Goal: Task Accomplishment & Management: Use online tool/utility

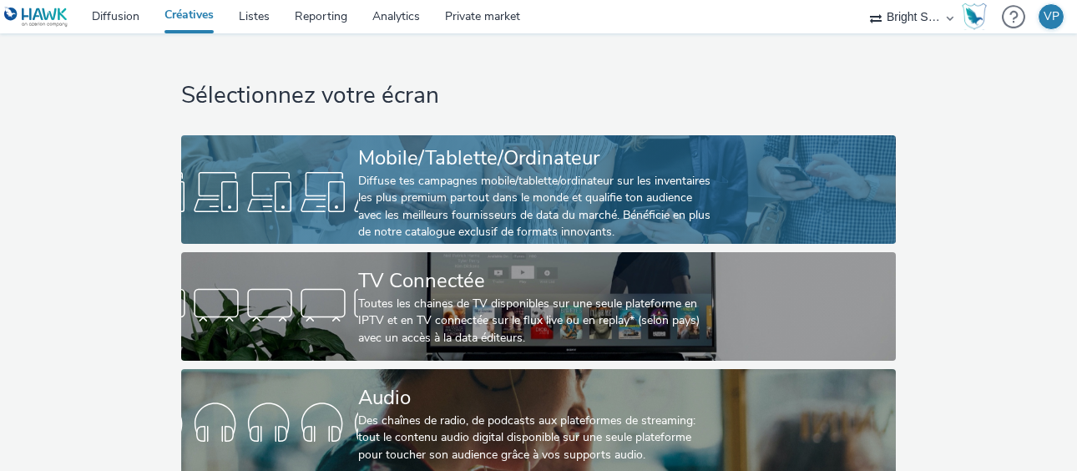
click at [400, 150] on div "Mobile/Tablette/Ordinateur" at bounding box center [535, 158] width 354 height 29
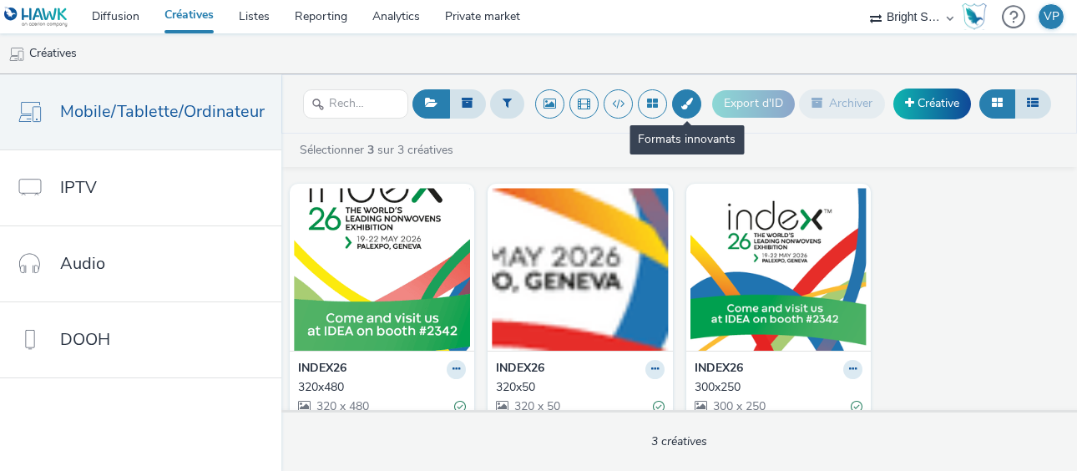
click at [692, 107] on button at bounding box center [686, 103] width 29 height 29
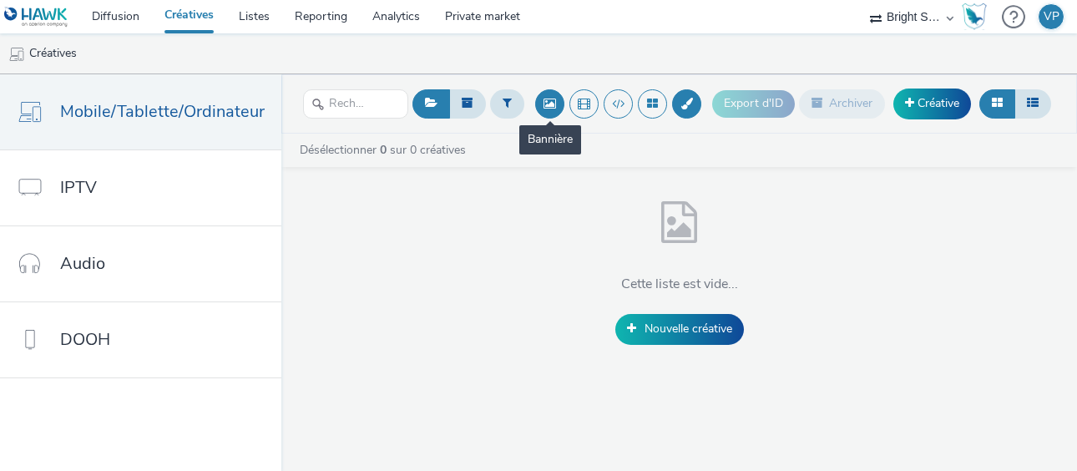
click at [543, 102] on button at bounding box center [549, 103] width 29 height 29
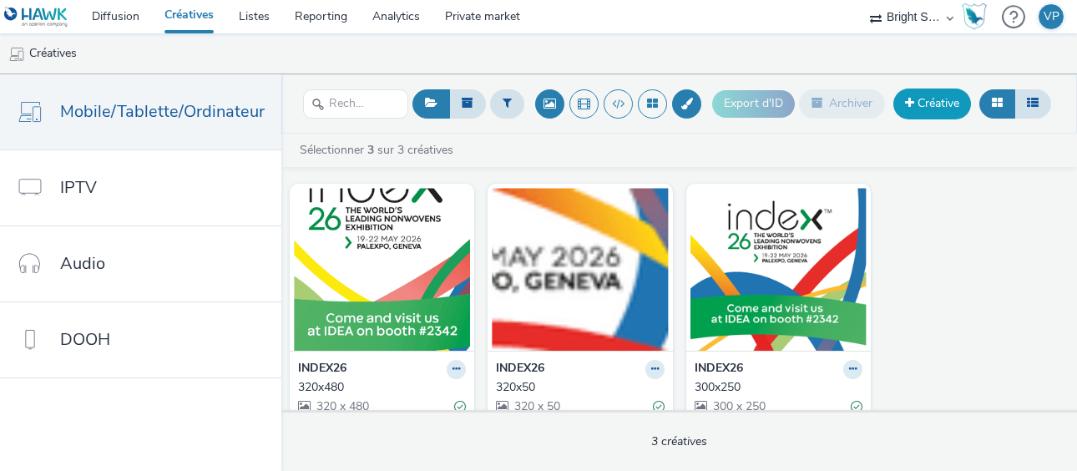
click at [936, 111] on link "Créative" at bounding box center [933, 104] width 78 height 30
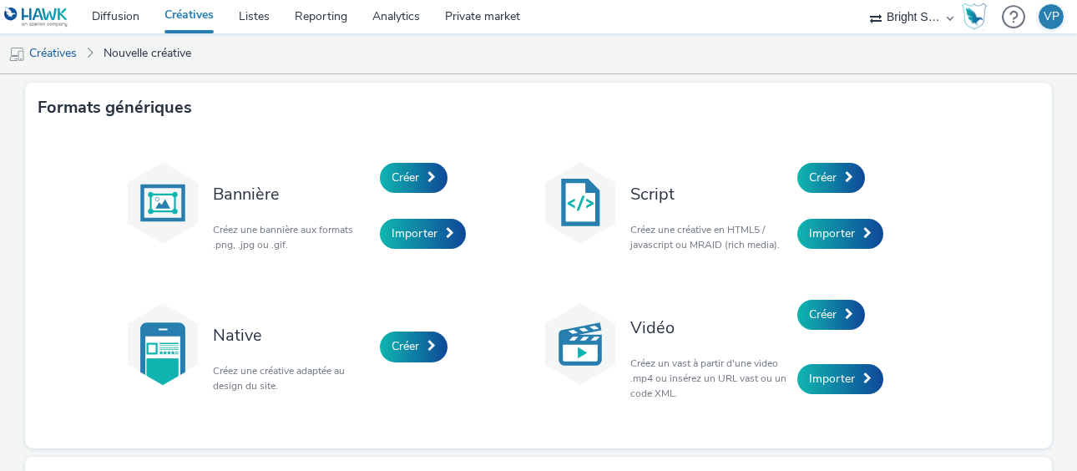
scroll to position [4, 0]
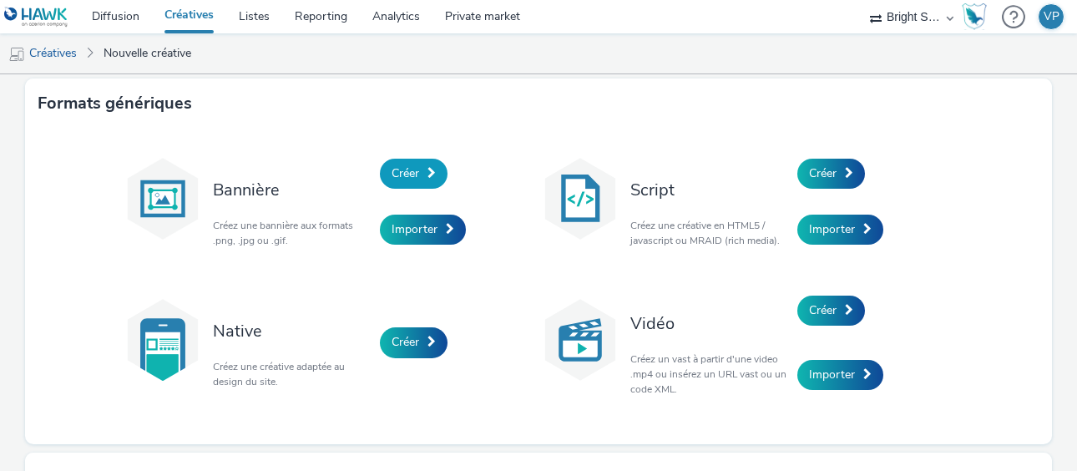
click at [416, 166] on span "Créer" at bounding box center [406, 173] width 28 height 16
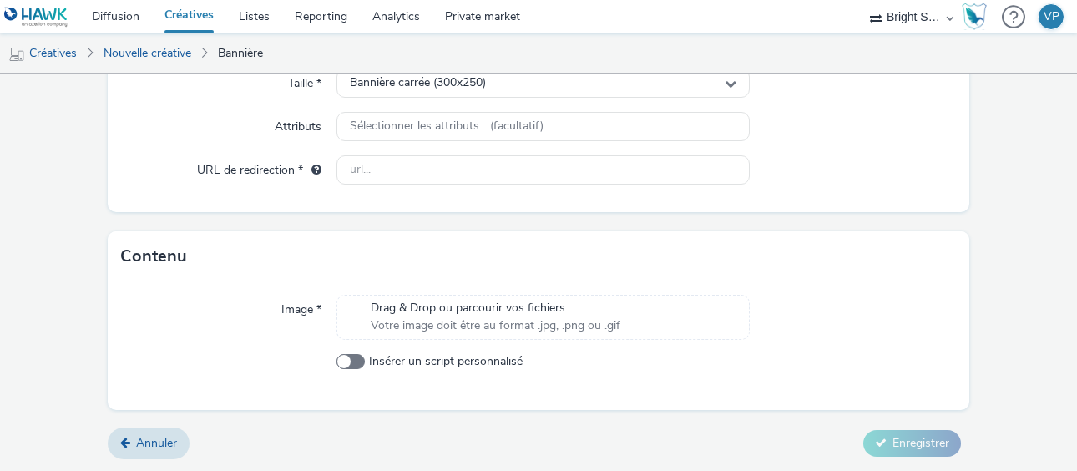
scroll to position [399, 0]
click at [362, 359] on span at bounding box center [351, 360] width 28 height 15
click at [347, 359] on input "Insérer un script personnalisé" at bounding box center [342, 360] width 11 height 11
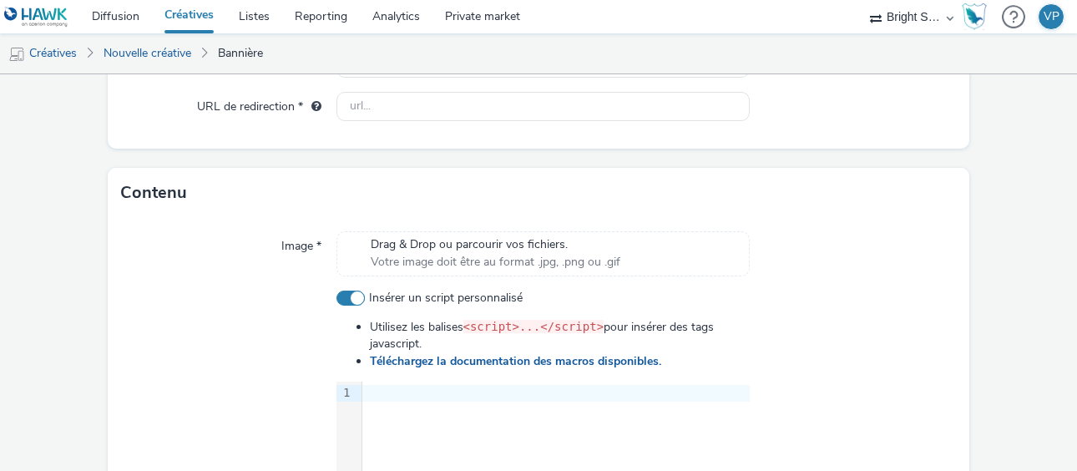
scroll to position [481, 0]
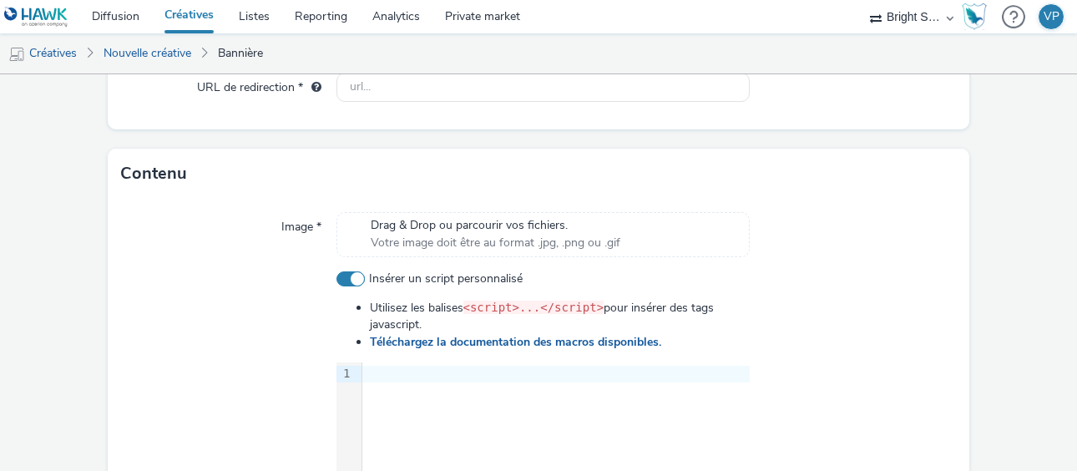
click at [345, 275] on span at bounding box center [351, 278] width 28 height 15
click at [345, 275] on input "Insérer un script personnalisé" at bounding box center [342, 278] width 11 height 11
checkbox input "false"
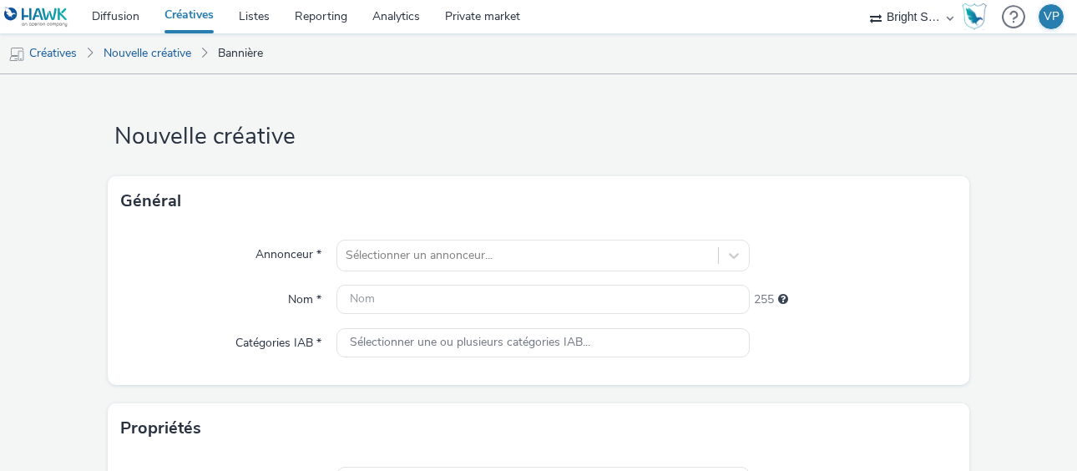
scroll to position [399, 0]
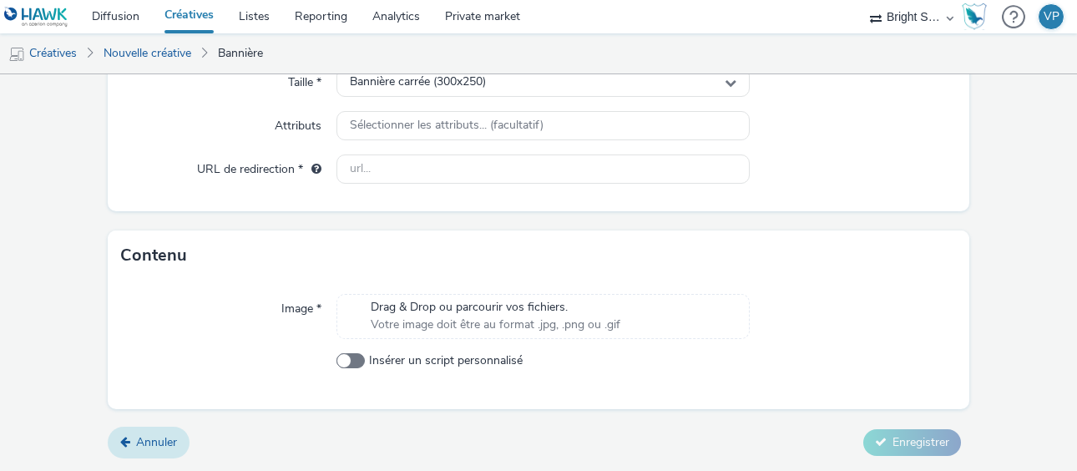
click at [143, 439] on span "Annuler" at bounding box center [156, 442] width 41 height 16
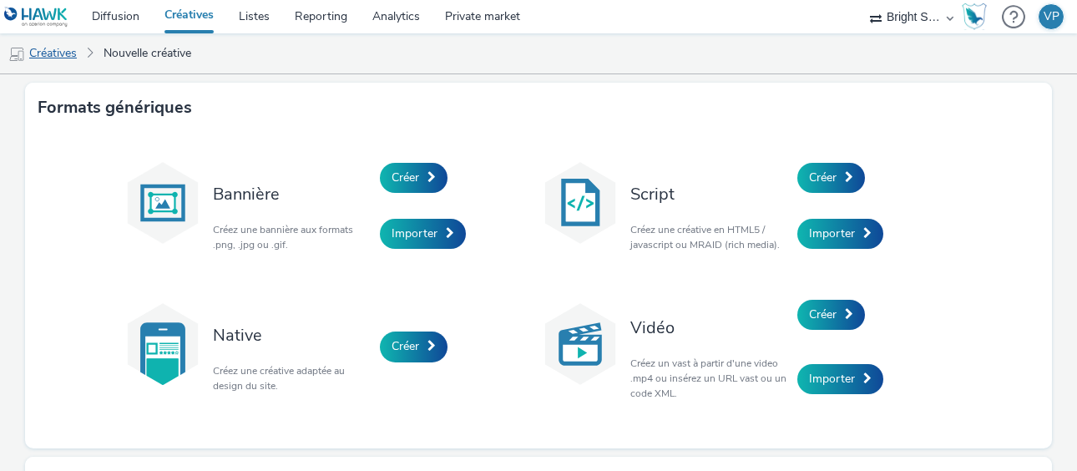
click at [52, 53] on link "Créatives" at bounding box center [42, 53] width 85 height 40
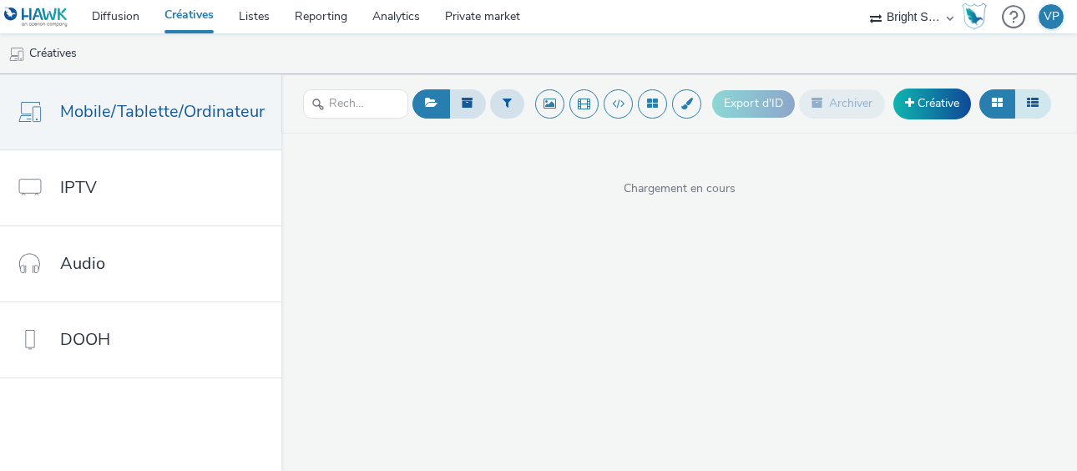
click at [1021, 103] on button at bounding box center [1033, 103] width 37 height 28
click at [999, 101] on icon at bounding box center [997, 103] width 11 height 12
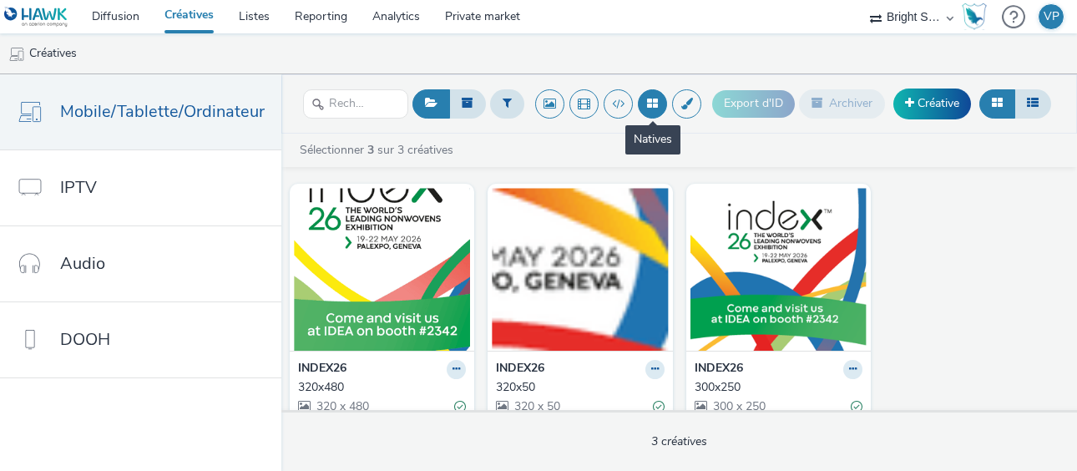
click at [646, 106] on button at bounding box center [652, 103] width 29 height 29
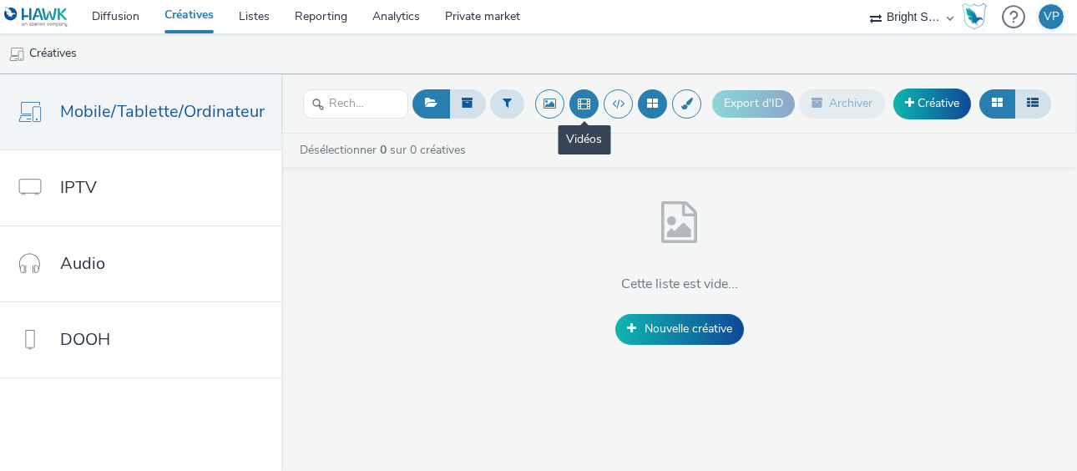
click at [589, 109] on button at bounding box center [584, 103] width 29 height 29
click at [555, 110] on button at bounding box center [549, 103] width 29 height 29
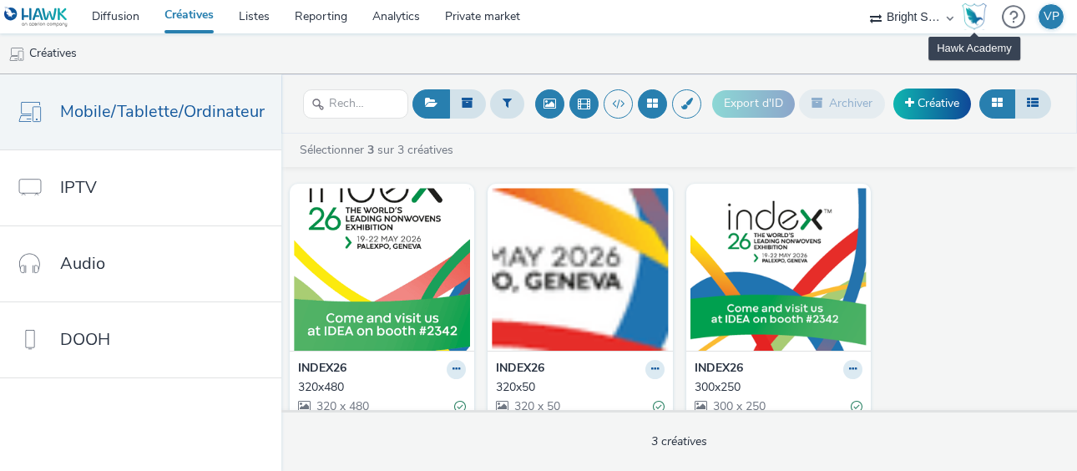
click at [973, 20] on img "Hawk Academy" at bounding box center [974, 16] width 25 height 27
click at [1022, 22] on div at bounding box center [1013, 17] width 23 height 34
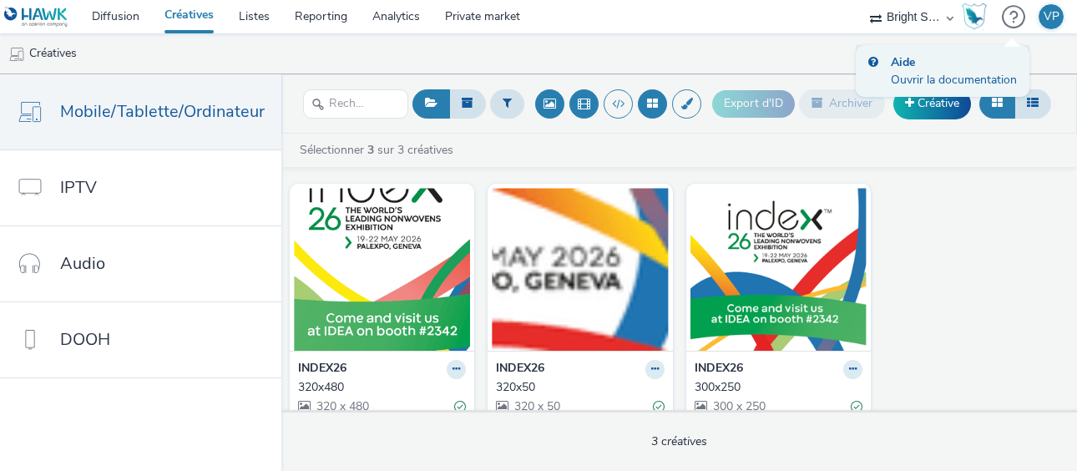
click at [955, 79] on div "Ouvrir la documentation" at bounding box center [954, 80] width 126 height 18
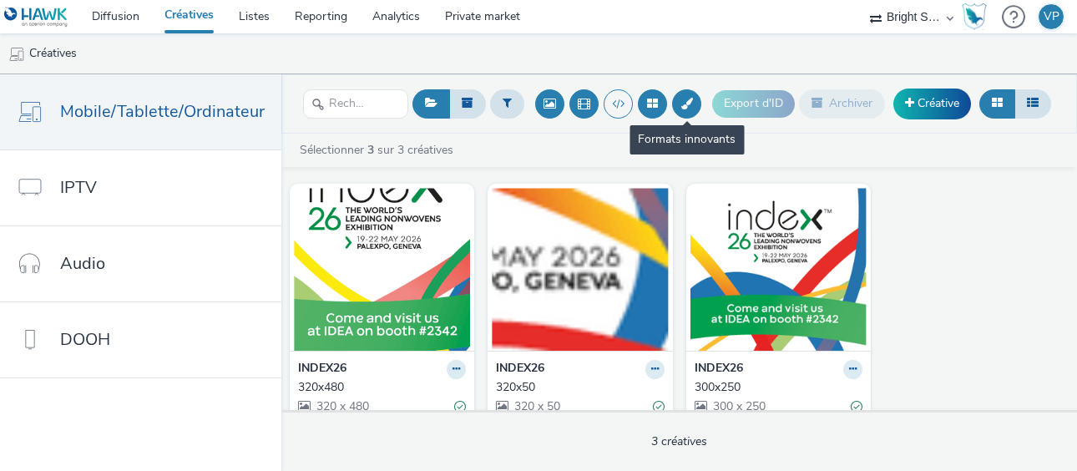
click at [680, 104] on button at bounding box center [686, 103] width 29 height 29
click at [686, 104] on button at bounding box center [686, 103] width 29 height 29
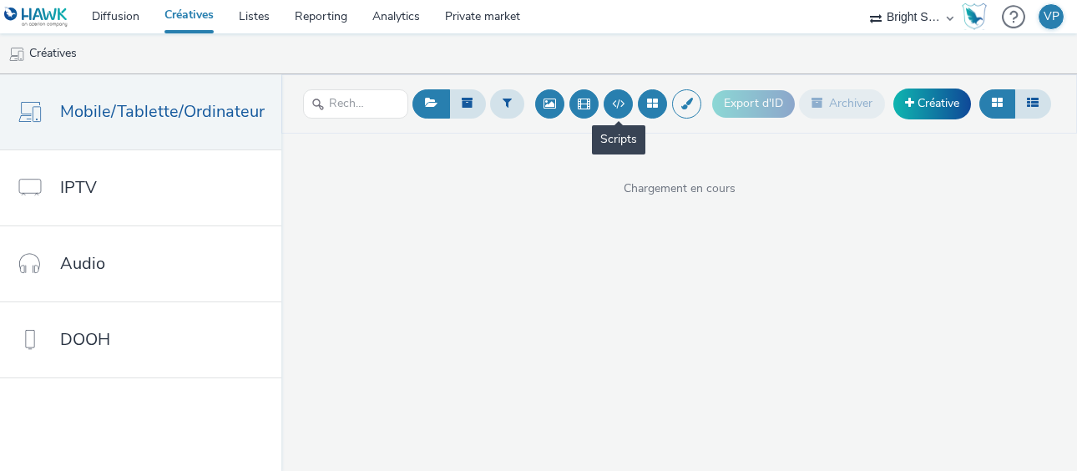
click at [631, 107] on button at bounding box center [618, 103] width 29 height 29
click at [926, 108] on link "Créative" at bounding box center [933, 104] width 78 height 30
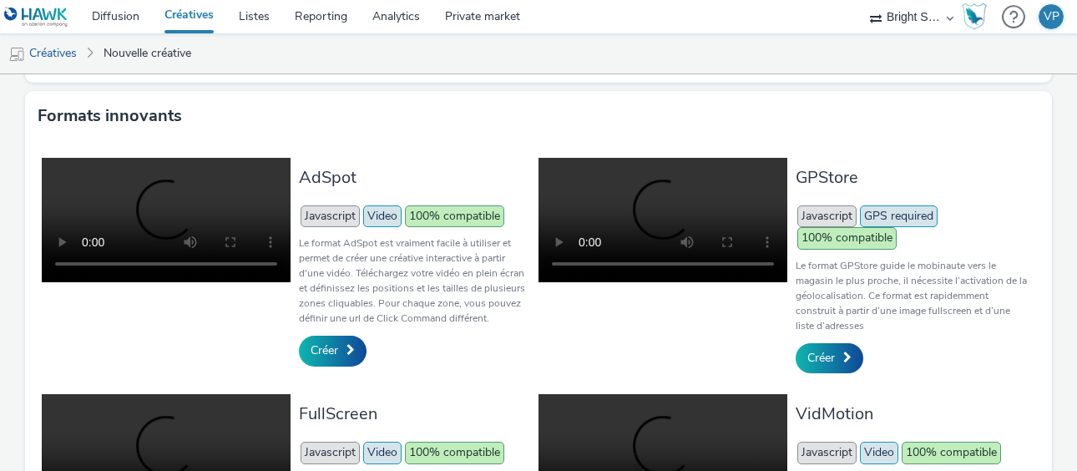
scroll to position [368, 0]
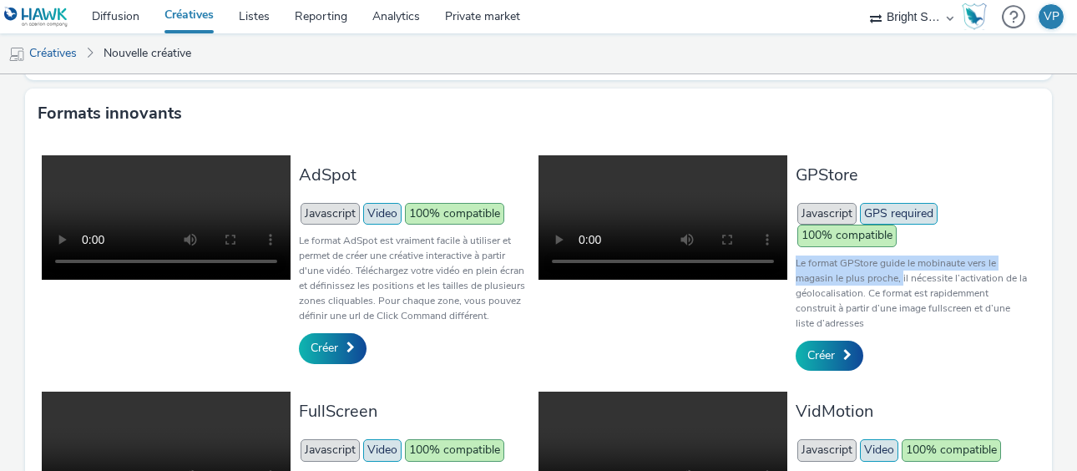
drag, startPoint x: 793, startPoint y: 261, endPoint x: 904, endPoint y: 272, distance: 111.6
click at [904, 272] on div "GPStore Javascript GPS required 100% compatible Le format GPStore guide le mobi…" at bounding box center [787, 262] width 497 height 215
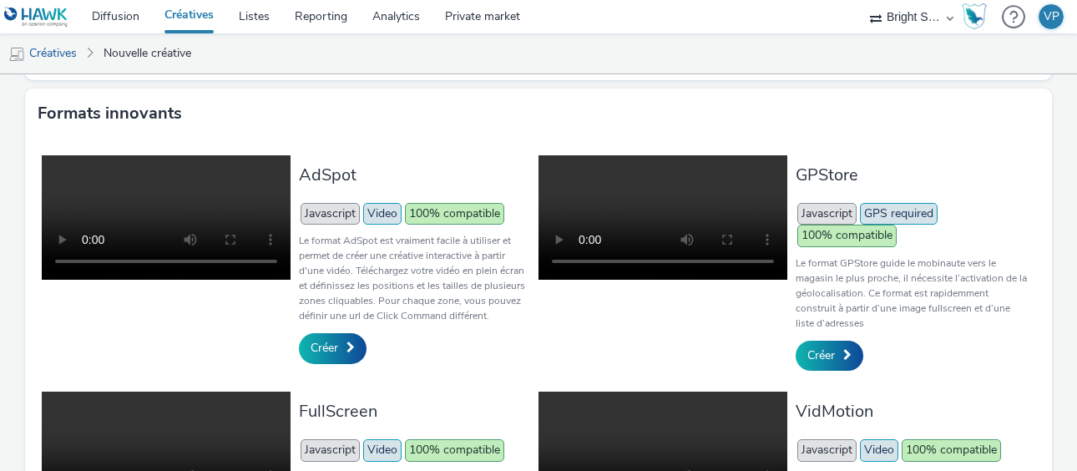
click at [905, 276] on p "Le format GPStore guide le mobinaute vers le magasin le plus proche, il nécessi…" at bounding box center [912, 293] width 232 height 75
drag, startPoint x: 905, startPoint y: 276, endPoint x: 874, endPoint y: 292, distance: 34.4
click at [874, 292] on p "Le format GPStore guide le mobinaute vers le magasin le plus proche, il nécessi…" at bounding box center [912, 293] width 232 height 75
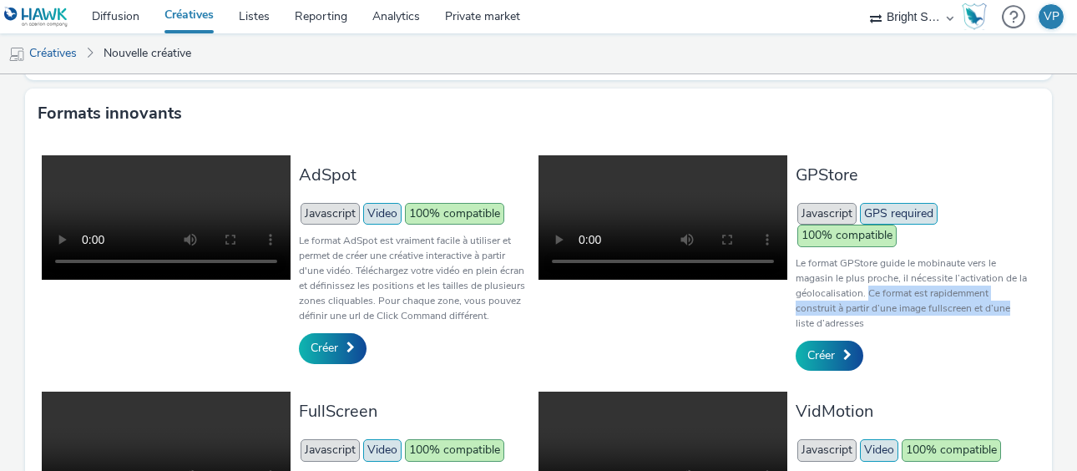
drag, startPoint x: 867, startPoint y: 292, endPoint x: 1019, endPoint y: 304, distance: 152.5
click at [1019, 304] on p "Le format GPStore guide le mobinaute vers le magasin le plus proche, il nécessi…" at bounding box center [912, 293] width 232 height 75
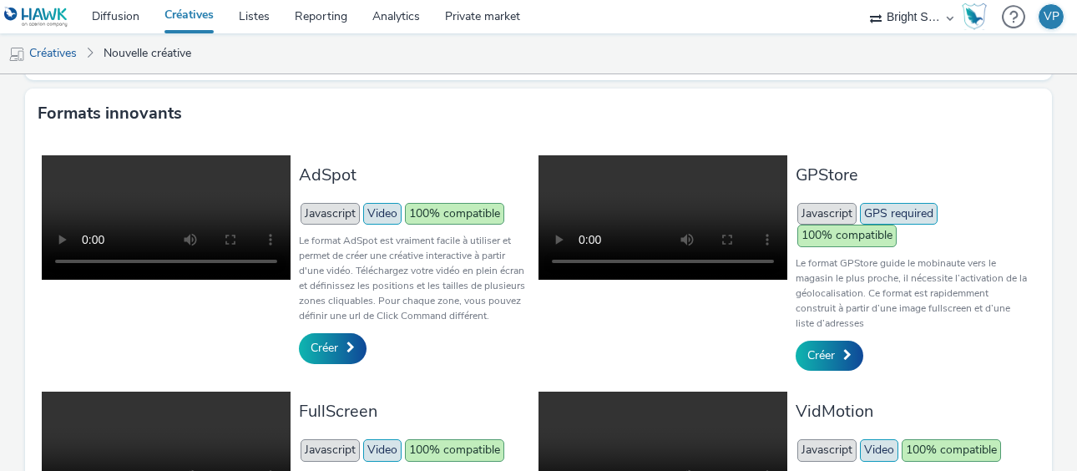
click at [864, 323] on p "Le format GPStore guide le mobinaute vers le magasin le plus proche, il nécessi…" at bounding box center [912, 293] width 232 height 75
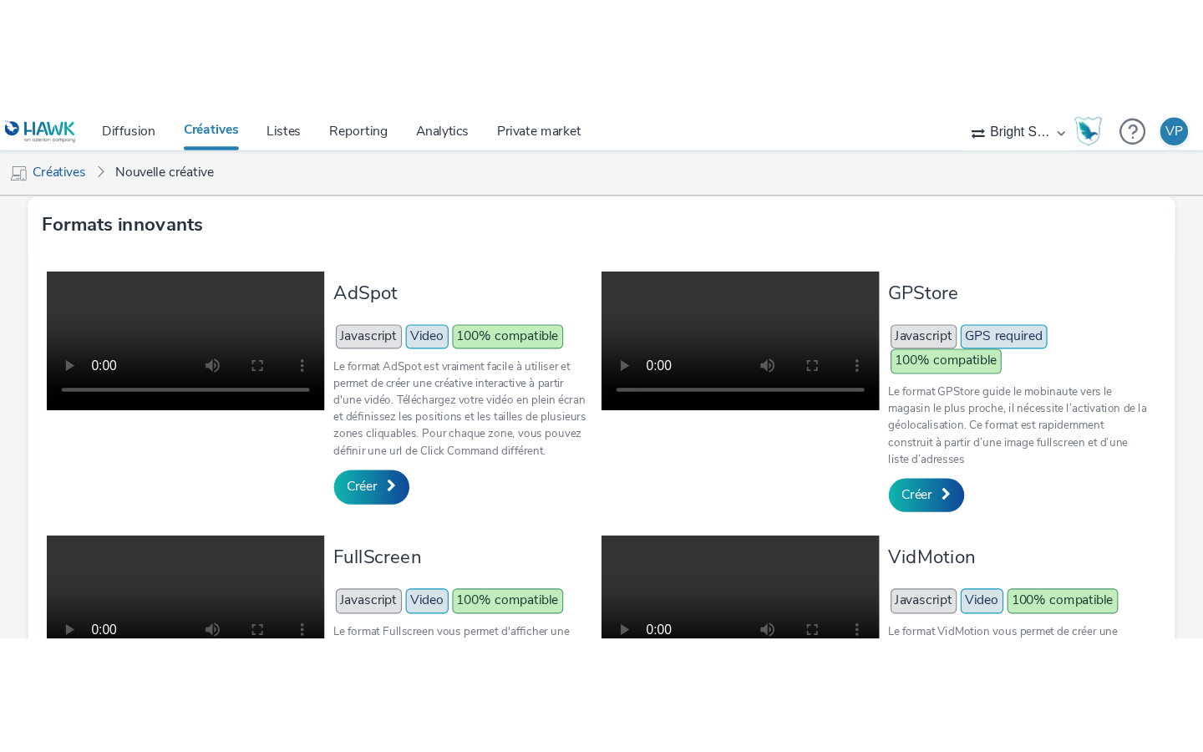
scroll to position [384, 0]
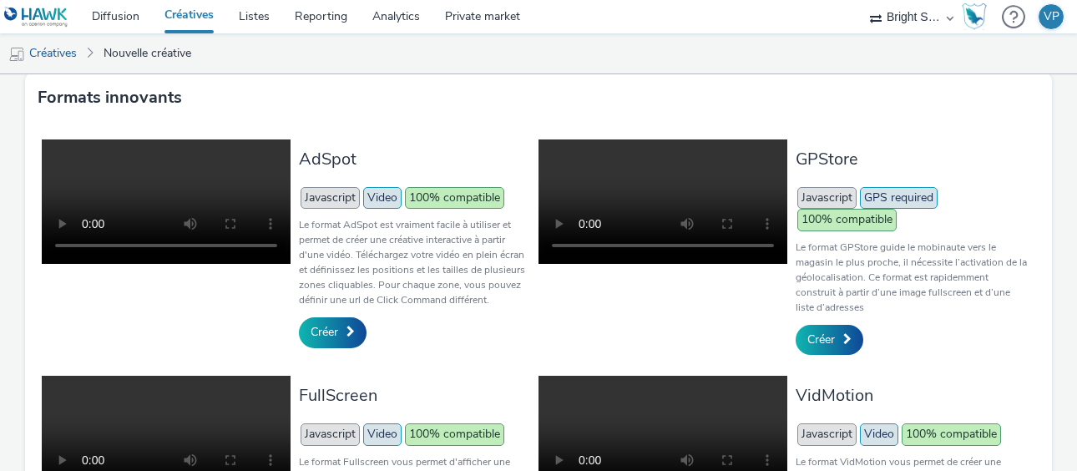
click at [716, 198] on video at bounding box center [663, 201] width 249 height 124
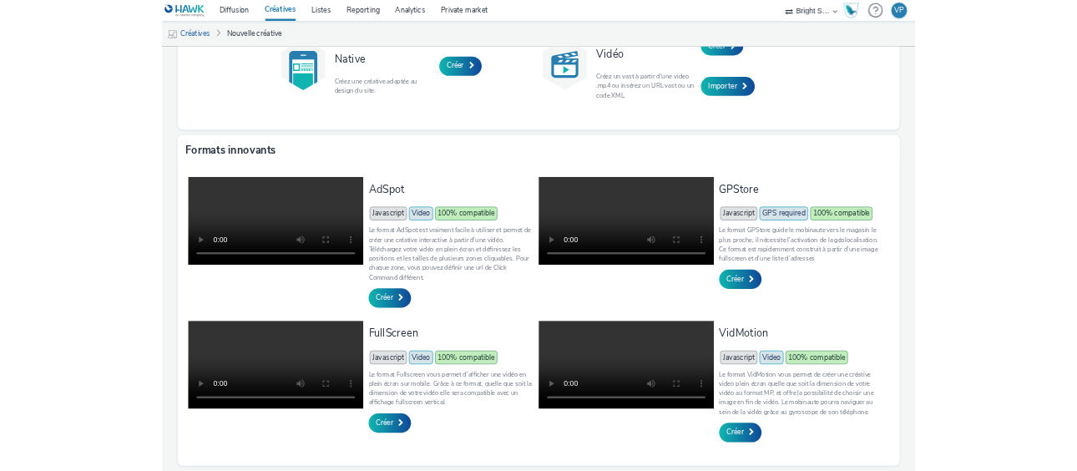
scroll to position [241, 0]
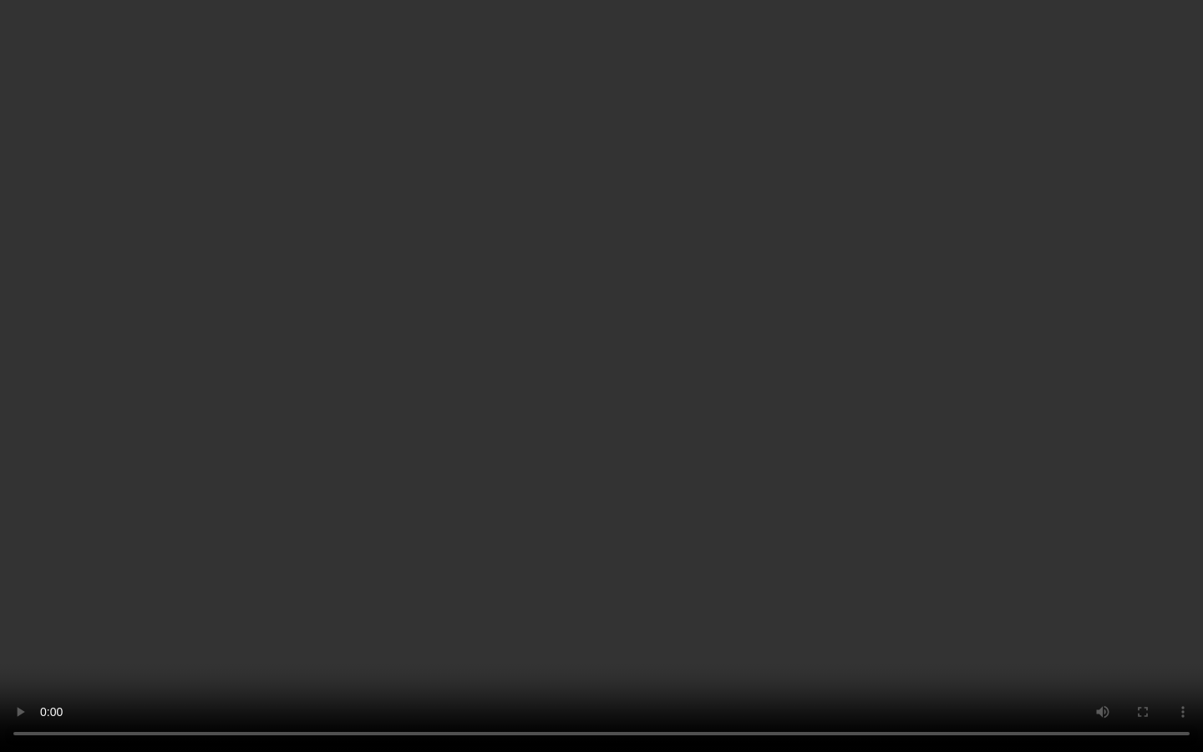
click at [854, 285] on video at bounding box center [601, 376] width 1203 height 752
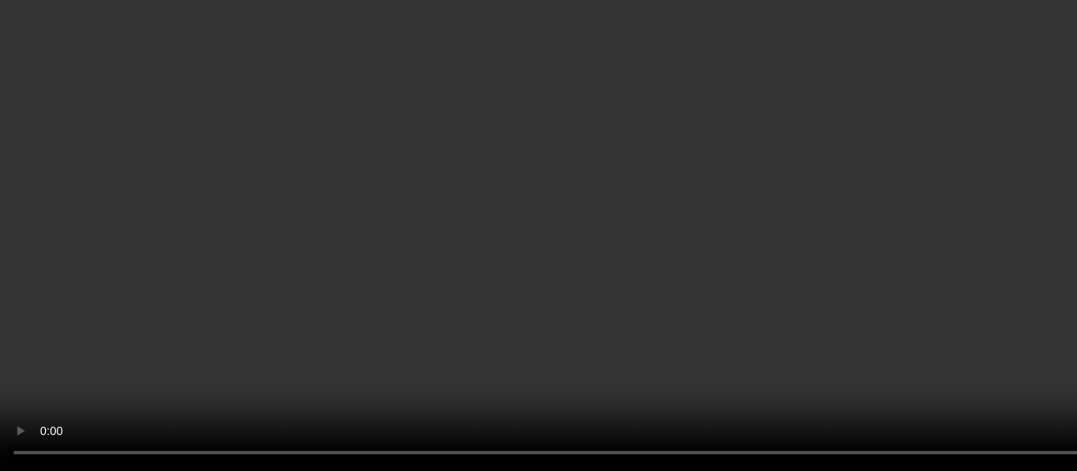
scroll to position [358, 0]
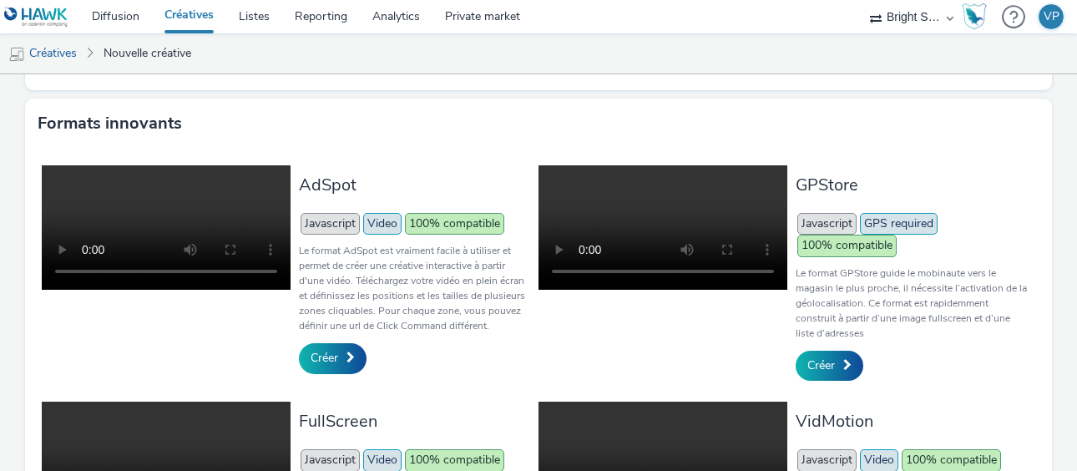
click at [825, 224] on span "Javascript" at bounding box center [827, 224] width 59 height 22
click at [901, 226] on span "GPS required" at bounding box center [899, 224] width 78 height 22
click at [867, 352] on div "Créer" at bounding box center [912, 366] width 232 height 30
click at [829, 369] on span "Créer" at bounding box center [822, 365] width 28 height 16
